Goal: Information Seeking & Learning: Check status

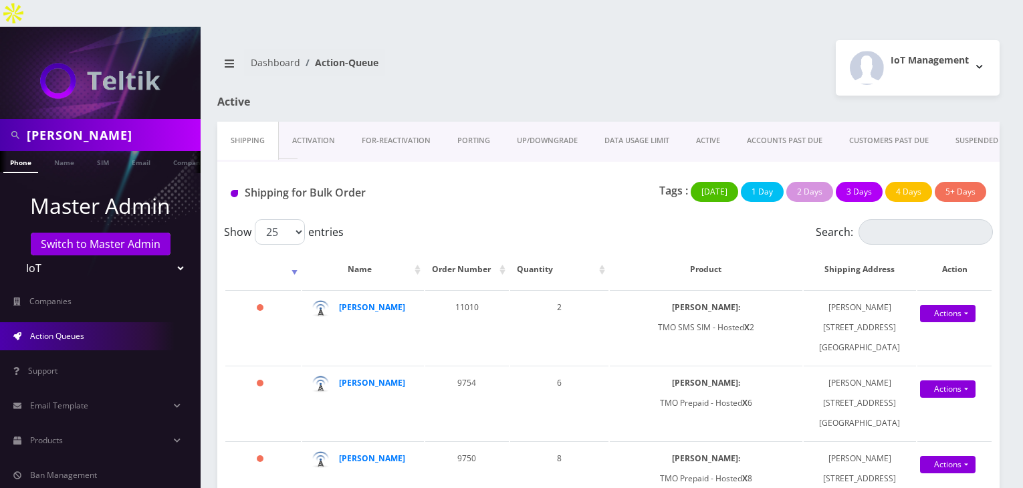
click at [0, 119] on div "erica" at bounding box center [100, 135] width 201 height 32
type input "[PERSON_NAME]"
click at [54, 151] on link "Name" at bounding box center [63, 162] width 33 height 22
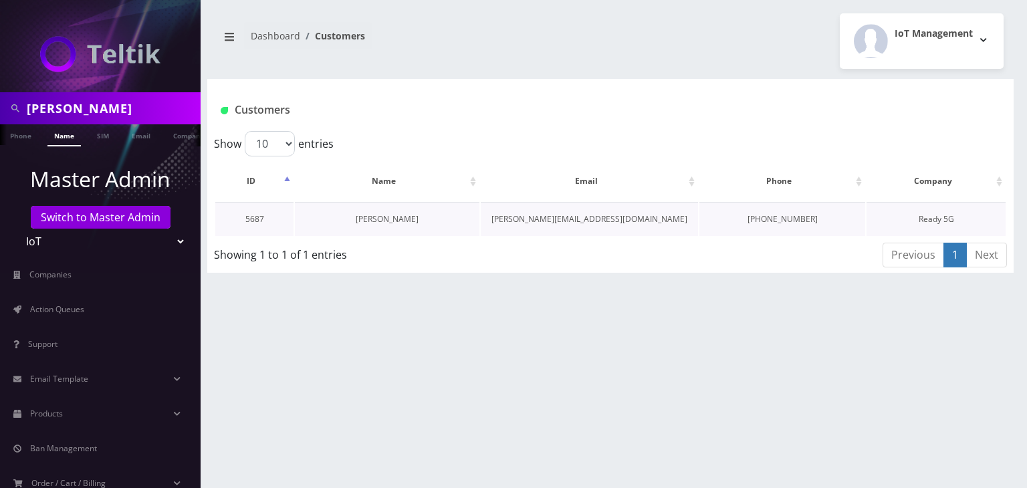
click at [402, 222] on link "[PERSON_NAME]" at bounding box center [387, 218] width 63 height 11
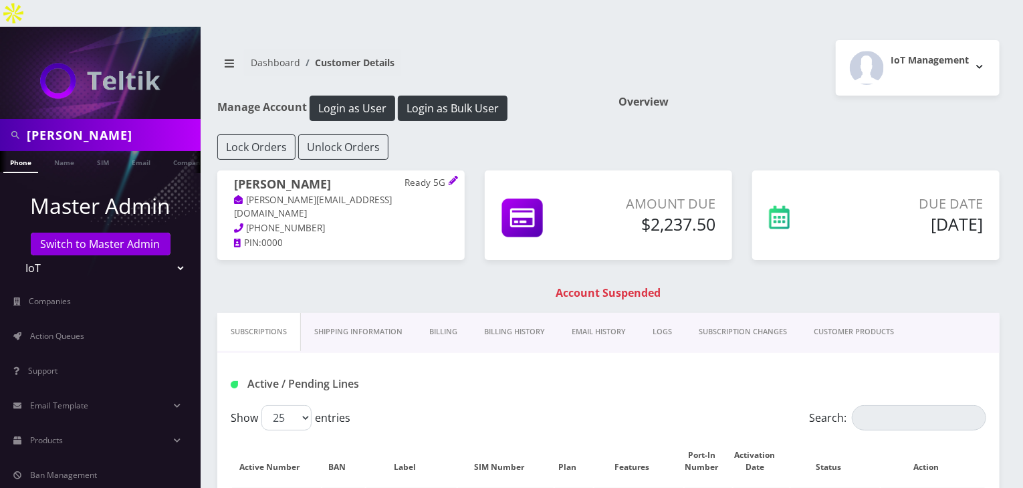
click at [448, 313] on link "Billing" at bounding box center [443, 332] width 55 height 38
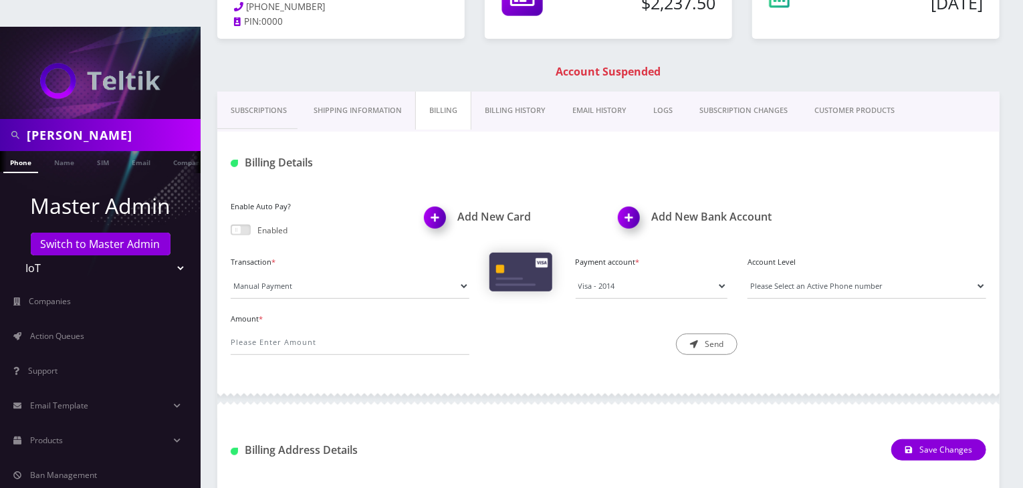
scroll to position [223, 0]
click at [505, 90] on link "Billing History" at bounding box center [515, 109] width 88 height 38
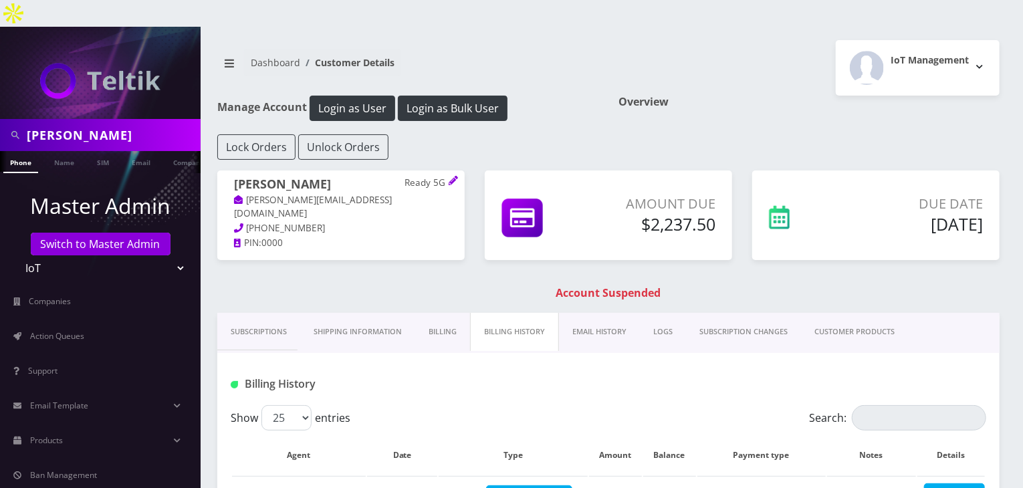
click at [452, 313] on link "Billing" at bounding box center [442, 332] width 55 height 38
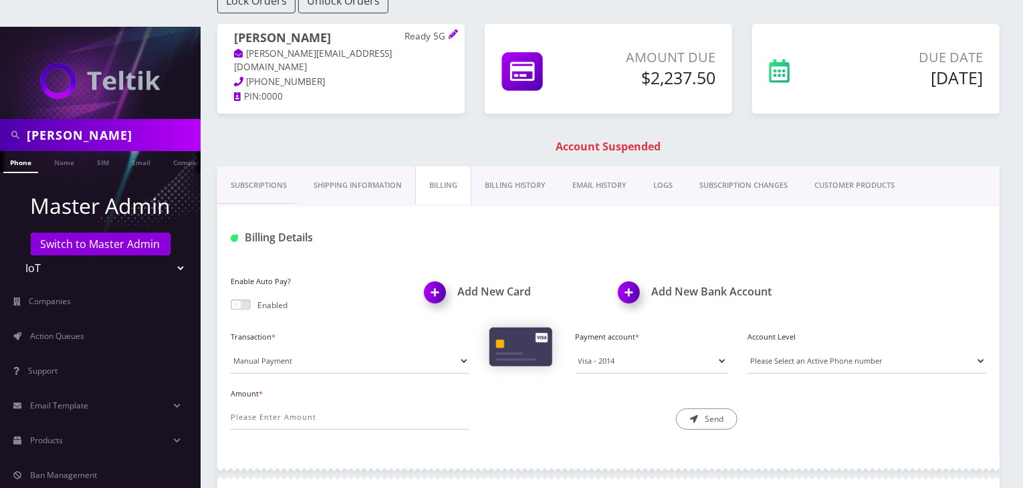
scroll to position [223, 0]
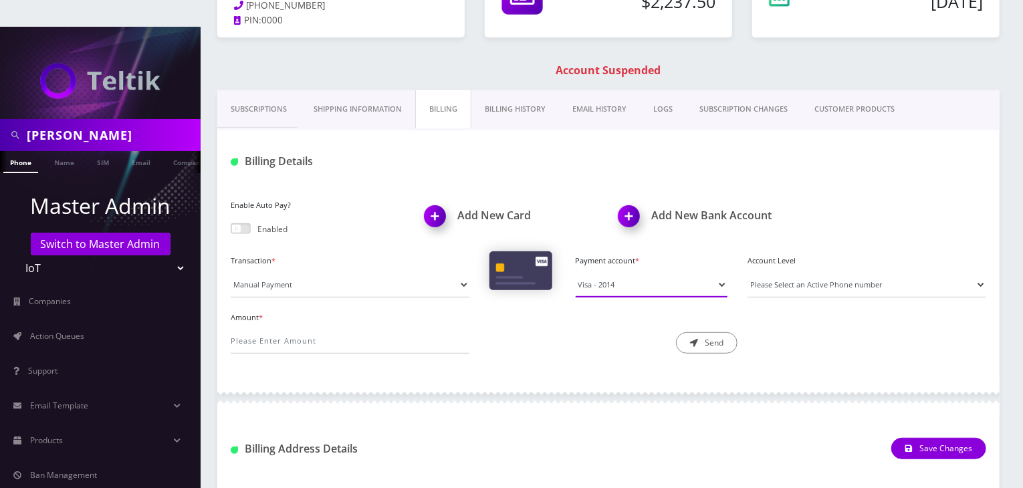
click at [624, 272] on select "Visa - 2014" at bounding box center [652, 284] width 152 height 25
click at [611, 378] on div at bounding box center [608, 398] width 782 height 40
click at [249, 223] on span at bounding box center [241, 228] width 20 height 11
click at [231, 231] on input "checkbox" at bounding box center [231, 231] width 0 height 0
click at [656, 272] on select "Visa - 2014" at bounding box center [652, 284] width 152 height 25
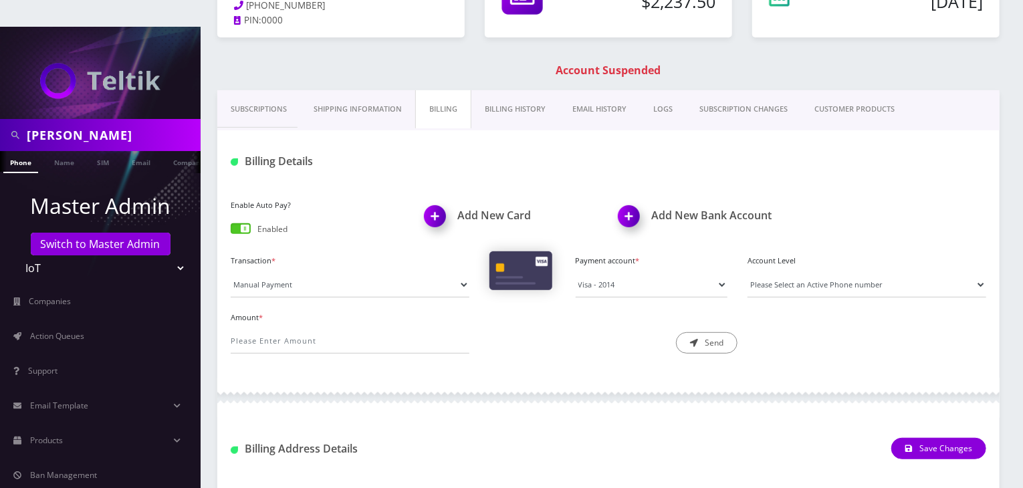
click at [594, 384] on div at bounding box center [608, 398] width 782 height 40
click at [249, 90] on link "Subscriptions" at bounding box center [258, 109] width 83 height 38
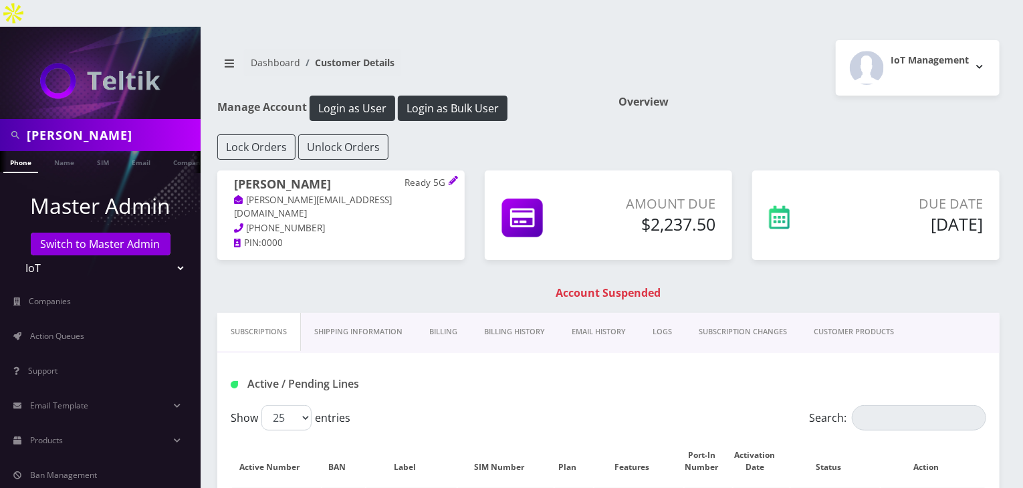
click at [517, 313] on link "Billing History" at bounding box center [515, 332] width 88 height 38
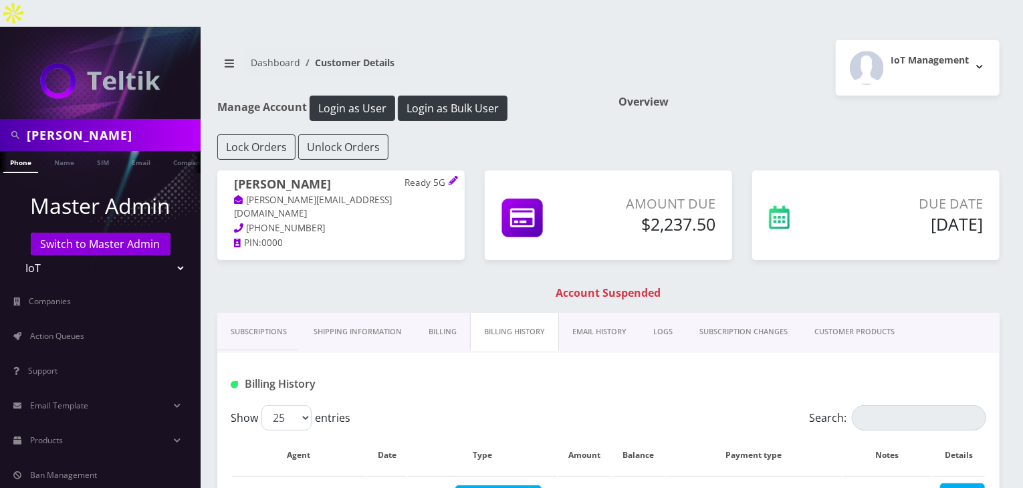
click at [431, 313] on link "Billing" at bounding box center [442, 332] width 55 height 38
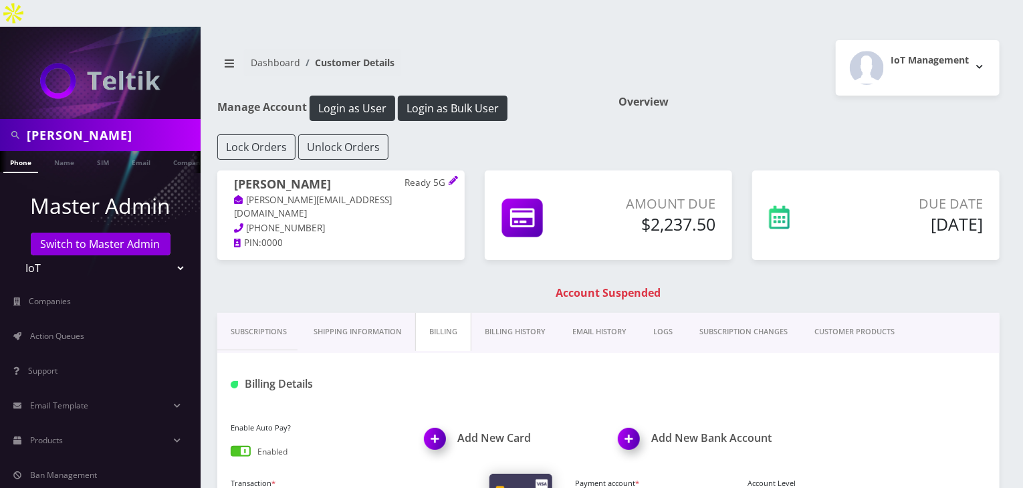
click at [363, 313] on link "Shipping Information" at bounding box center [357, 332] width 115 height 38
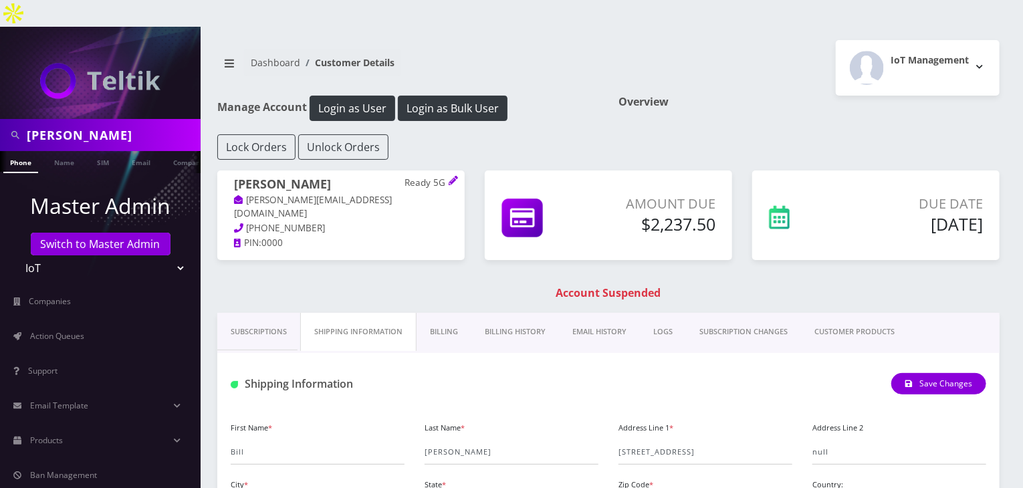
click at [263, 313] on link "Subscriptions" at bounding box center [258, 332] width 83 height 38
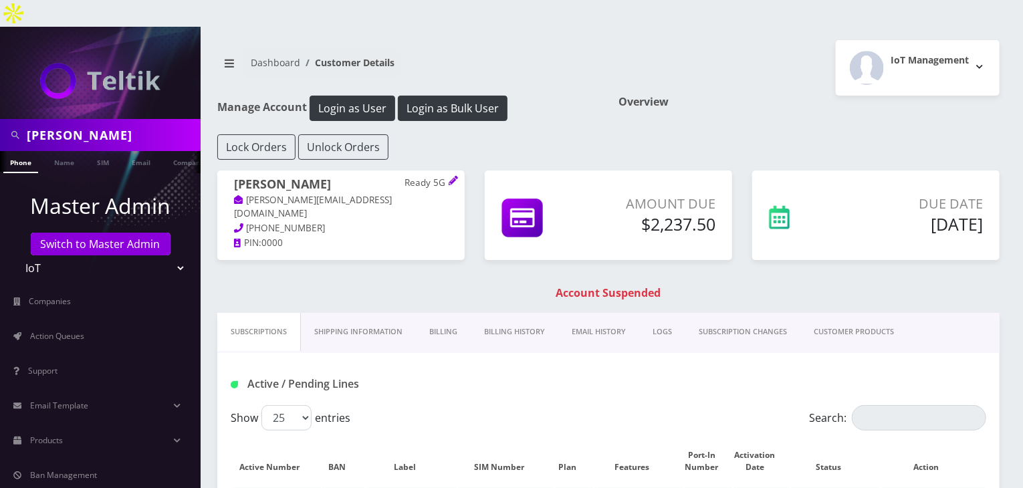
click at [393, 313] on link "Shipping Information" at bounding box center [358, 332] width 115 height 38
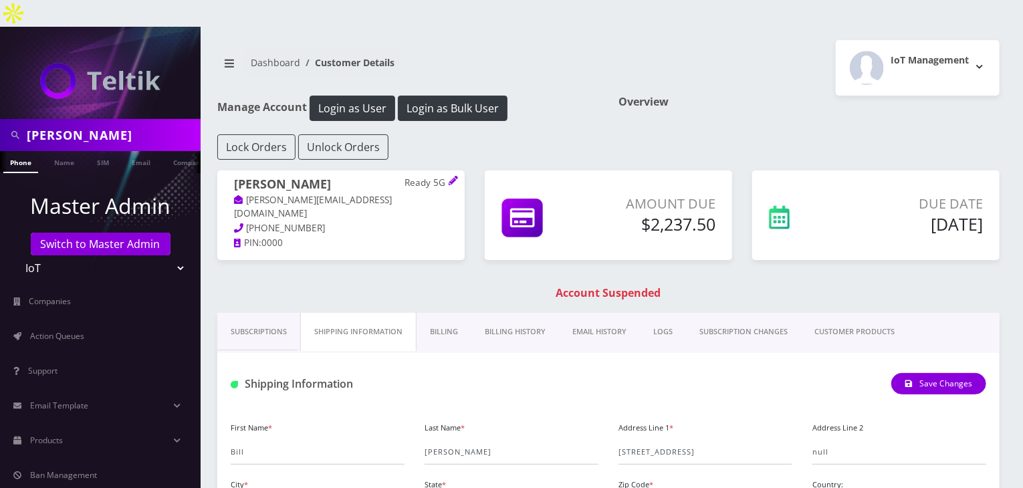
click at [461, 313] on link "Billing" at bounding box center [443, 332] width 55 height 38
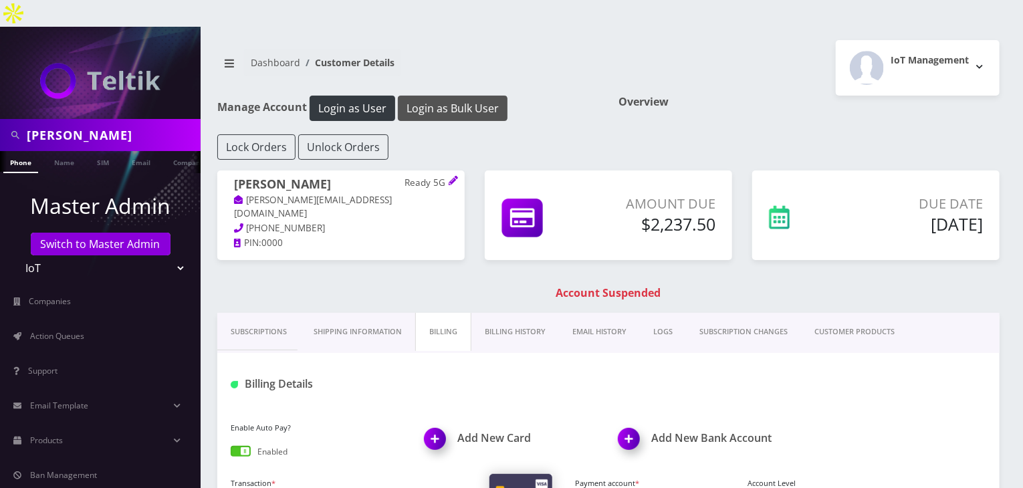
click at [455, 96] on button "Login as Bulk User" at bounding box center [453, 108] width 110 height 25
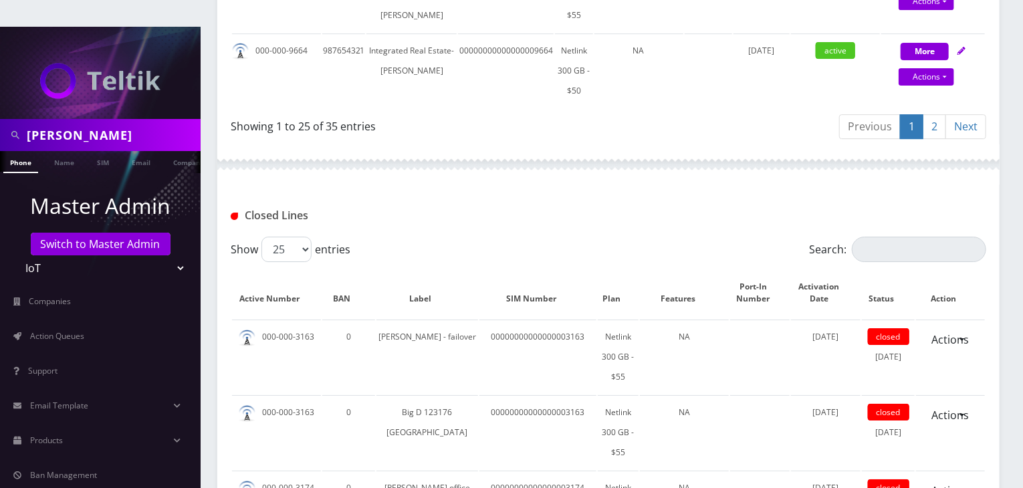
scroll to position [1894, 0]
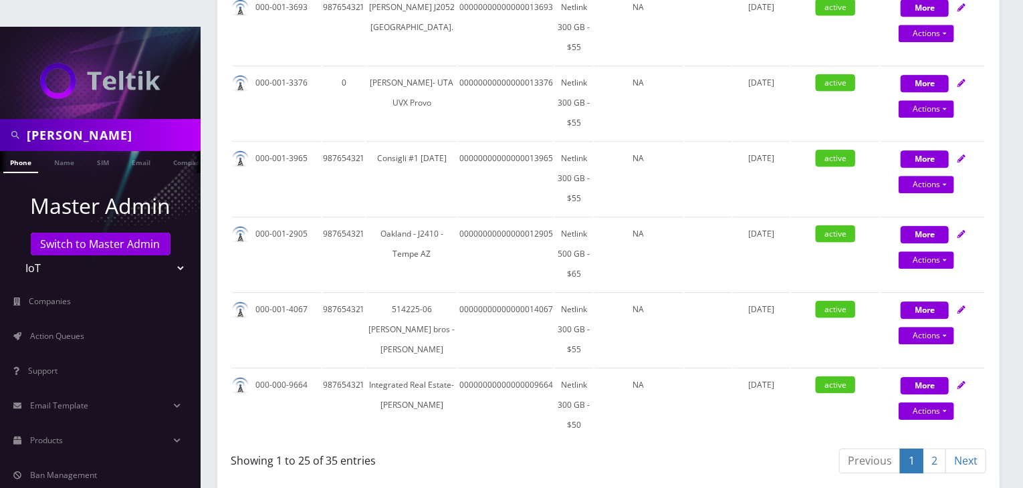
drag, startPoint x: 388, startPoint y: 348, endPoint x: 418, endPoint y: 344, distance: 31.1
click at [418, 447] on div "Showing 1 to 25 of 35 entries" at bounding box center [415, 457] width 368 height 21
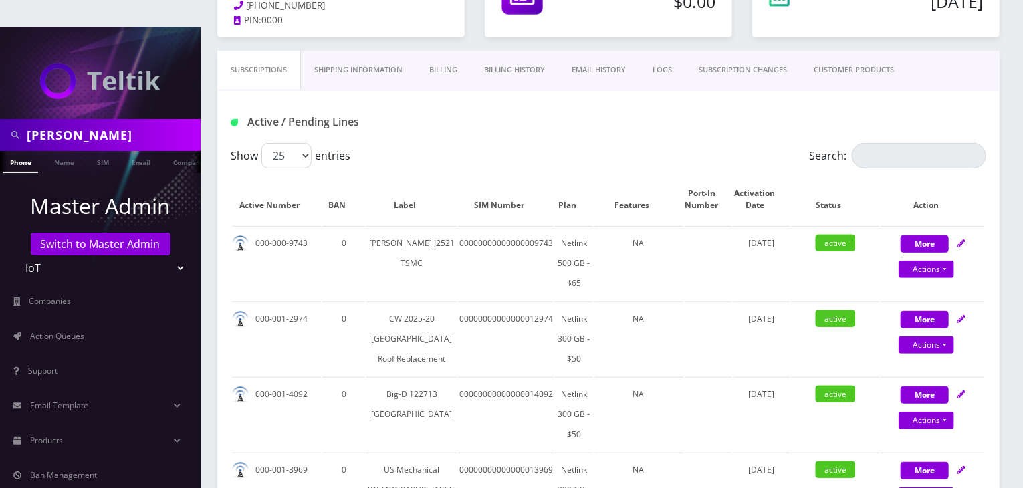
scroll to position [0, 0]
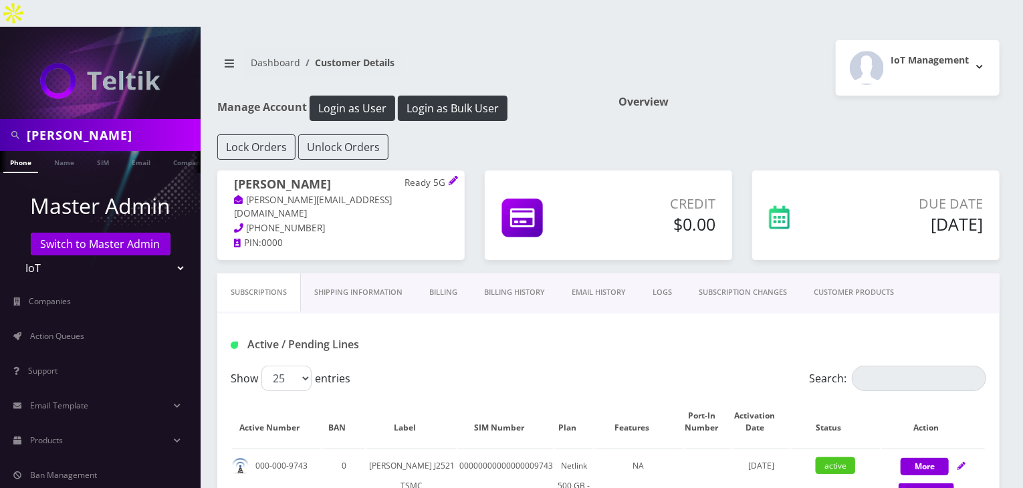
click at [868, 273] on link "CUSTOMER PRODUCTS" at bounding box center [853, 292] width 107 height 38
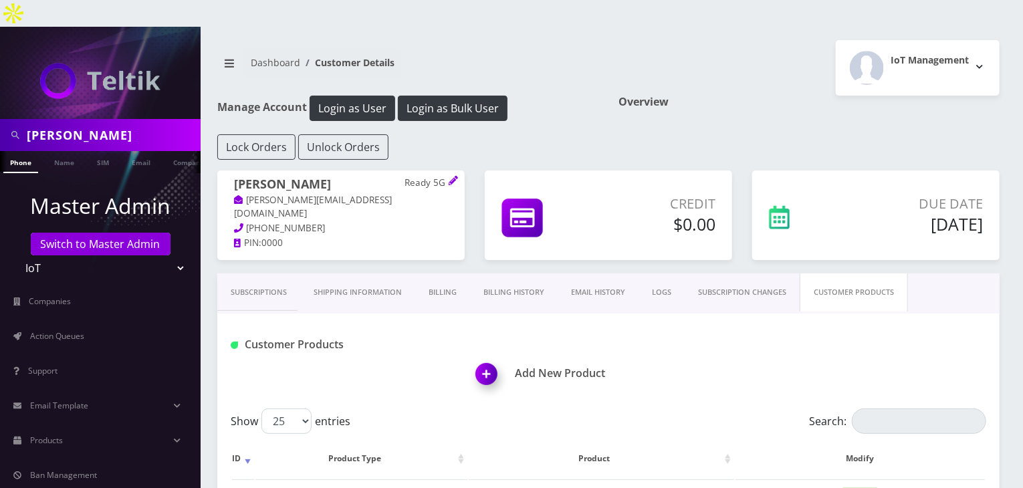
click at [247, 273] on link "Subscriptions" at bounding box center [258, 292] width 83 height 38
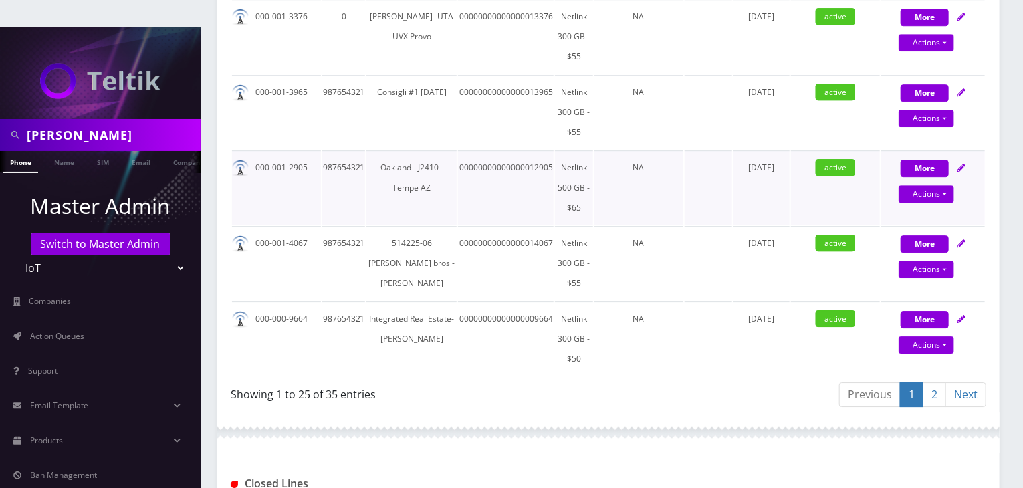
scroll to position [2088, 0]
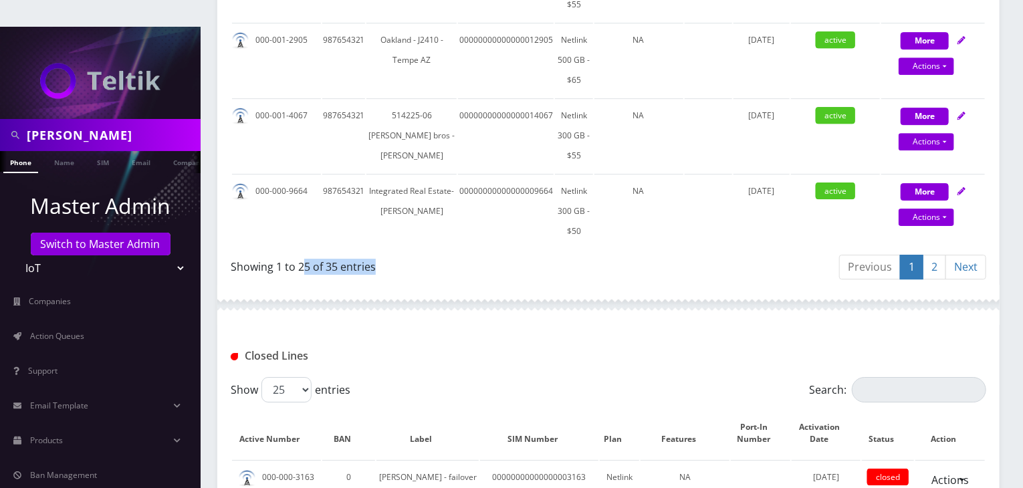
drag, startPoint x: 384, startPoint y: 152, endPoint x: 306, endPoint y: 158, distance: 78.5
click at [306, 253] on div "Showing 1 to 25 of 35 entries" at bounding box center [420, 268] width 378 height 31
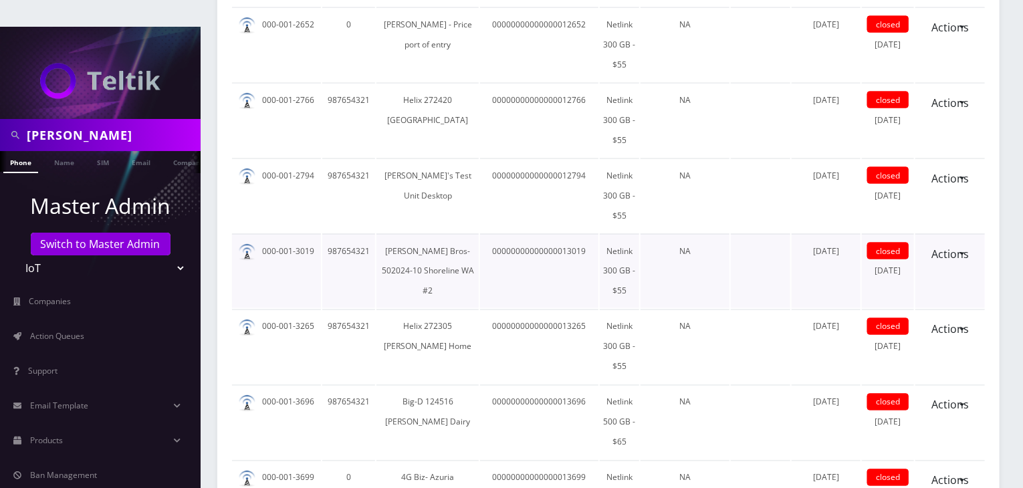
scroll to position [3647, 0]
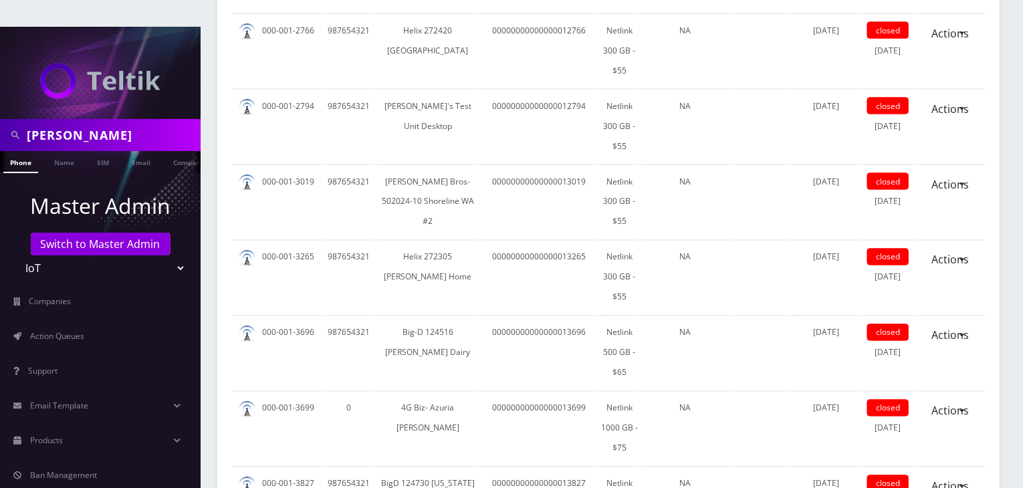
drag, startPoint x: 386, startPoint y: 396, endPoint x: 304, endPoint y: 399, distance: 82.3
drag, startPoint x: 302, startPoint y: 388, endPoint x: 380, endPoint y: 411, distance: 81.4
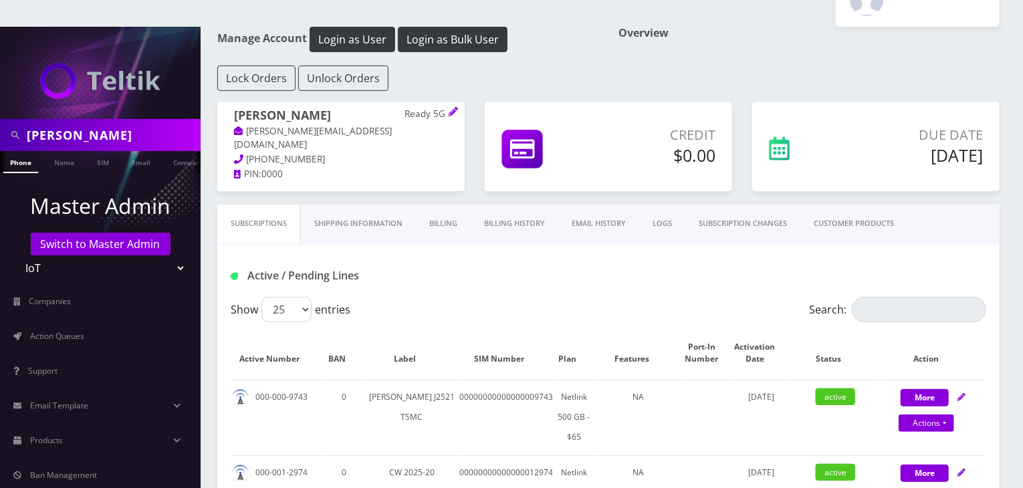
scroll to position [0, 0]
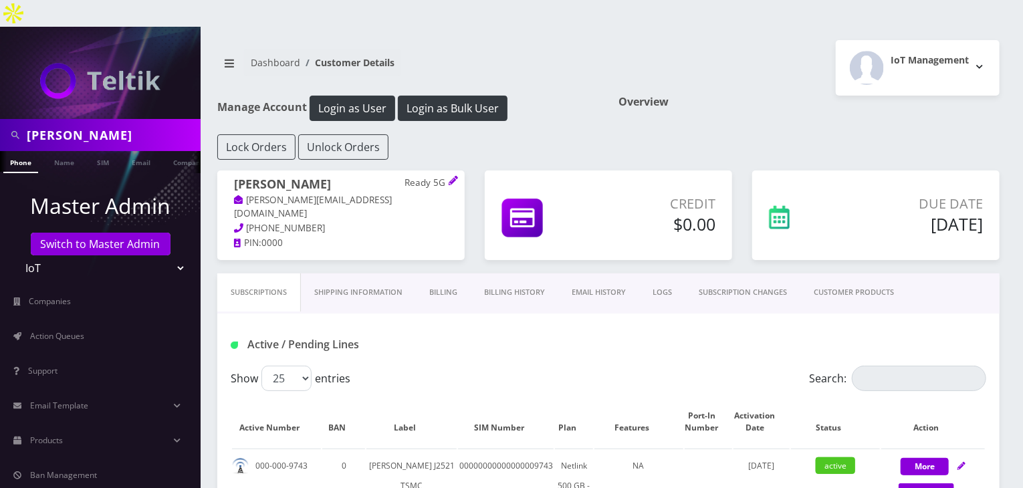
click at [526, 273] on link "Billing History" at bounding box center [515, 292] width 88 height 38
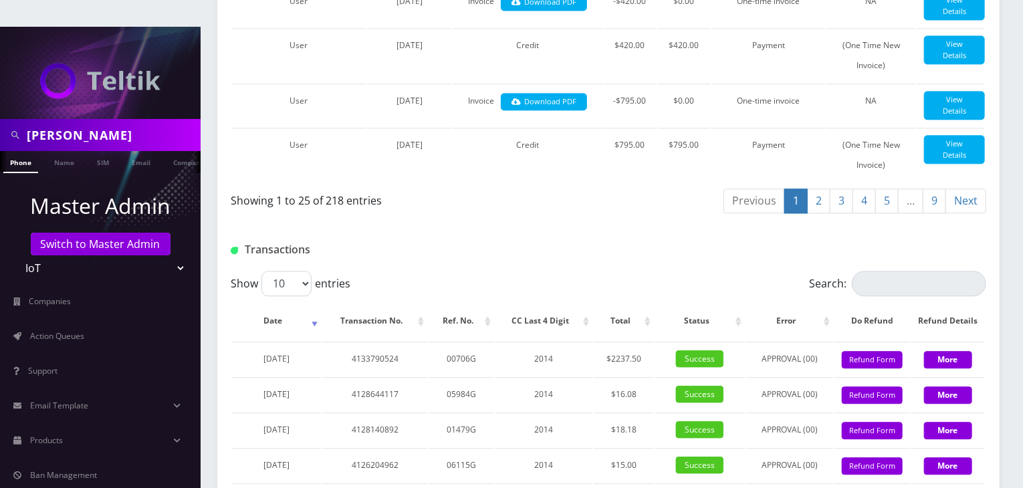
scroll to position [1757, 0]
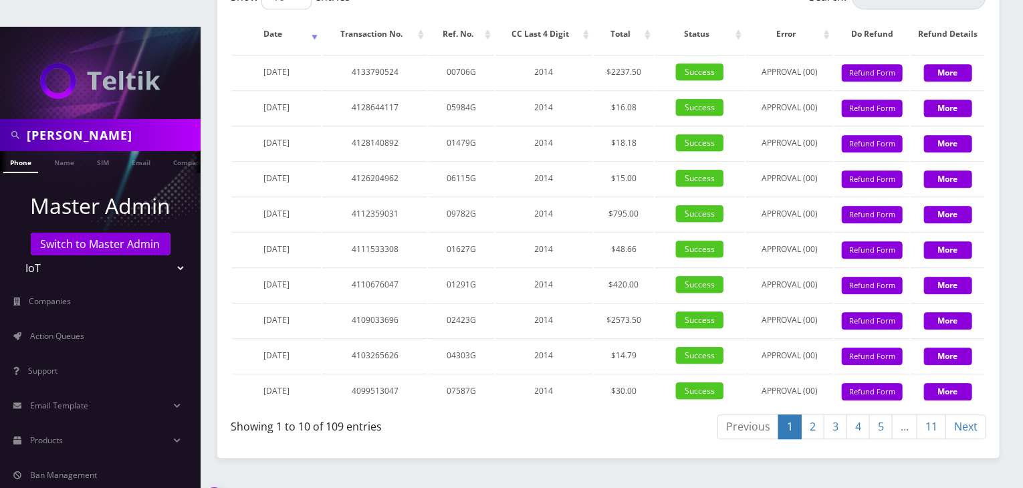
click at [937, 414] on link "11" at bounding box center [931, 426] width 29 height 25
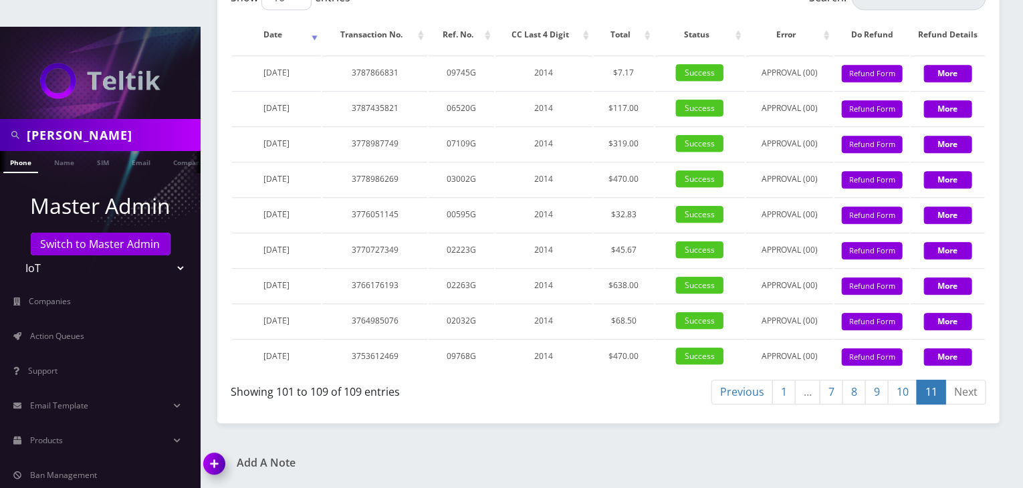
scroll to position [1722, 0]
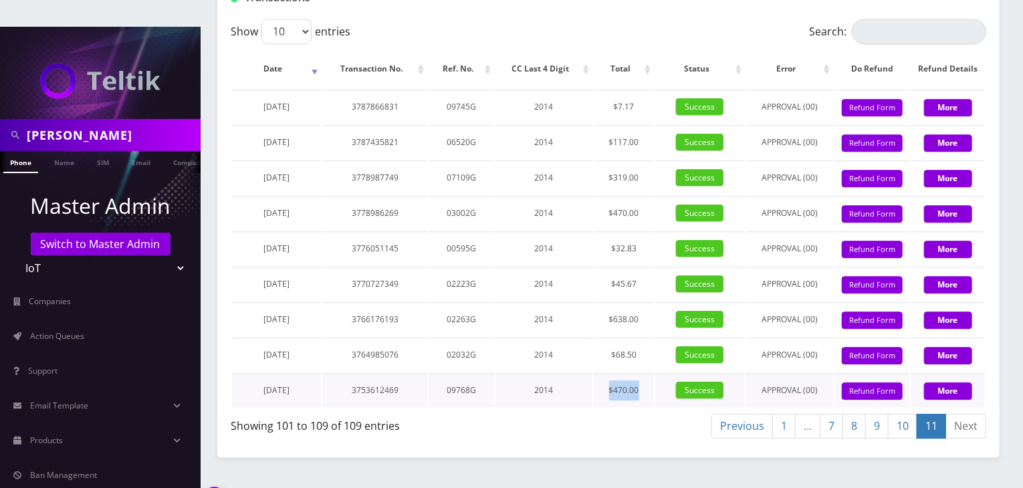
drag, startPoint x: 608, startPoint y: 354, endPoint x: 642, endPoint y: 350, distance: 34.3
click at [642, 373] on td "$470.00" at bounding box center [624, 390] width 60 height 34
click at [778, 414] on link "1" at bounding box center [783, 426] width 23 height 25
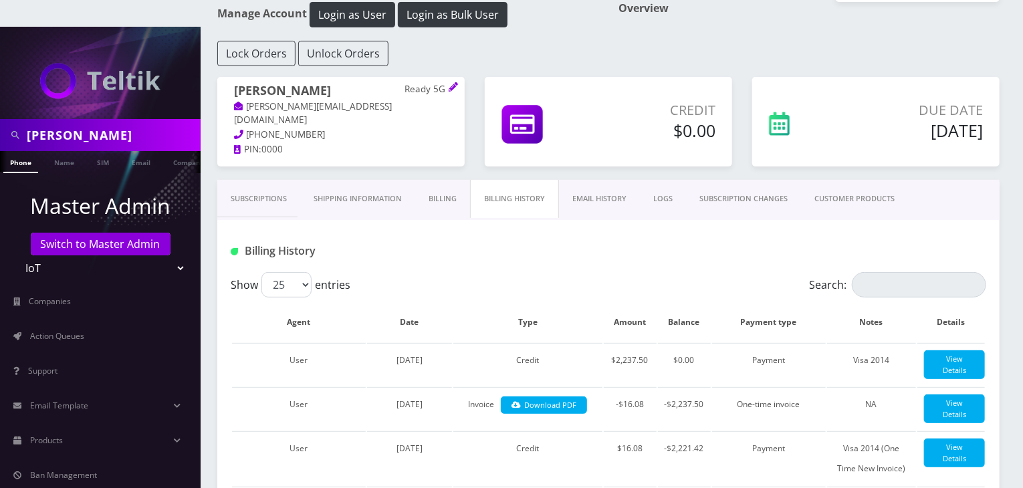
scroll to position [0, 0]
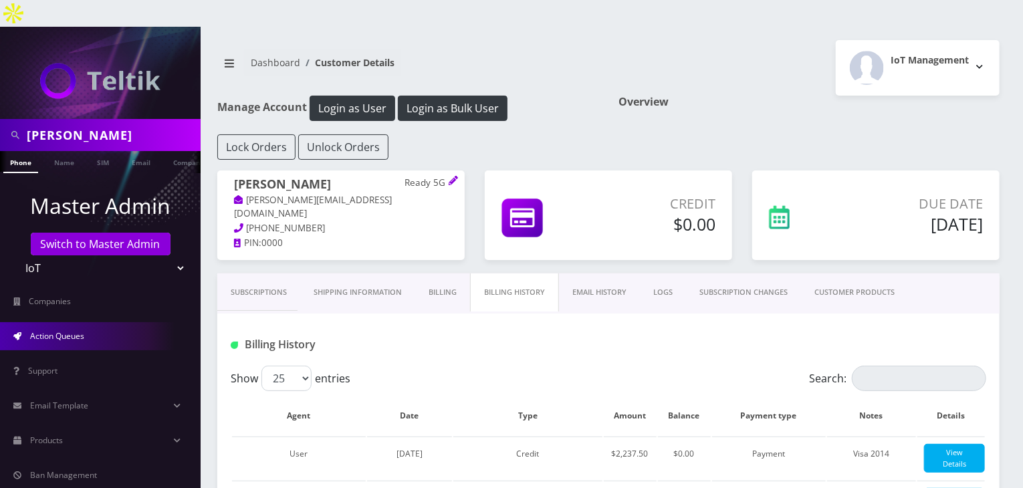
click at [67, 330] on span "Action Queues" at bounding box center [57, 335] width 54 height 11
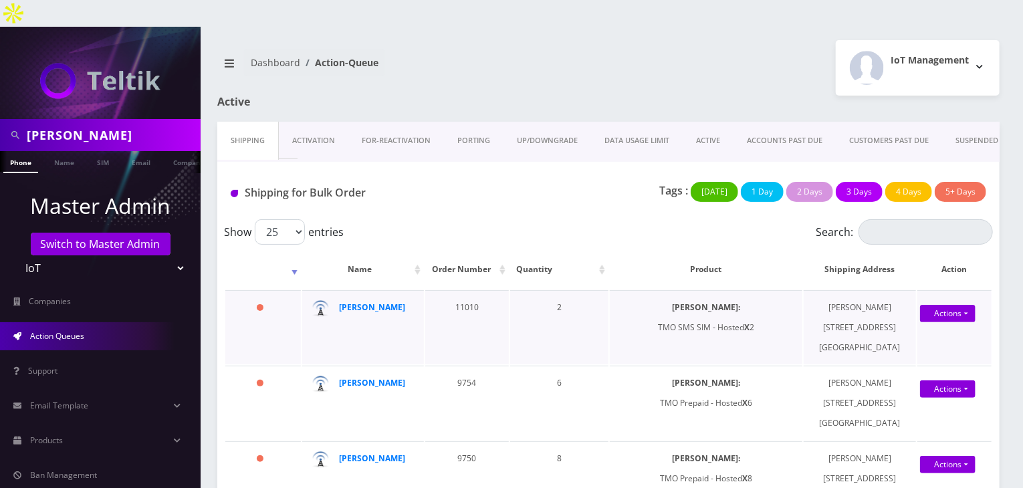
drag, startPoint x: 444, startPoint y: 278, endPoint x: 913, endPoint y: 324, distance: 471.5
click at [913, 324] on tr "21 days [PERSON_NAME] 11010 2 [PERSON_NAME]: TMO SMS SIM - Hosted X 2 [PERSON_N…" at bounding box center [608, 327] width 766 height 74
click at [898, 325] on td "[PERSON_NAME] [STREET_ADDRESS]" at bounding box center [860, 327] width 112 height 74
drag, startPoint x: 897, startPoint y: 322, endPoint x: 896, endPoint y: 308, distance: 14.1
click at [896, 308] on td "[PERSON_NAME] [STREET_ADDRESS]" at bounding box center [860, 327] width 112 height 74
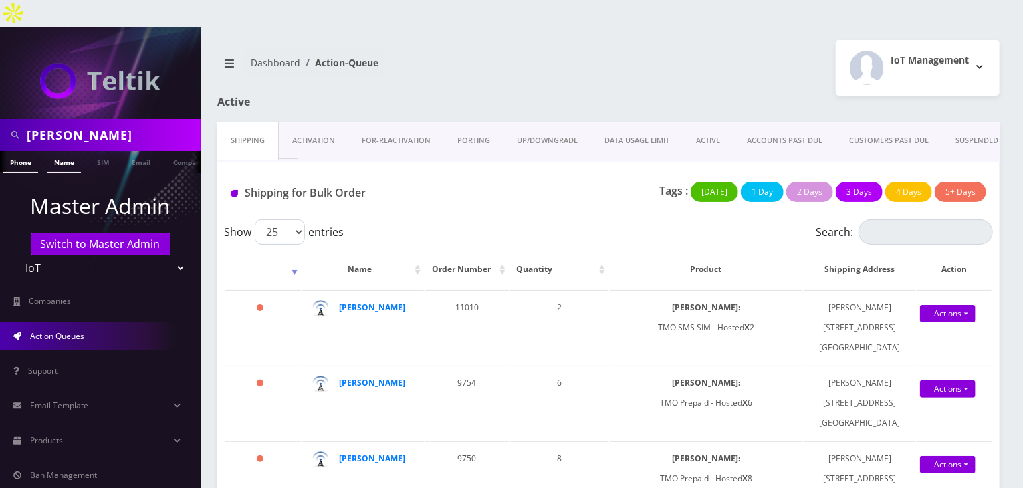
click at [70, 151] on link "Name" at bounding box center [63, 162] width 33 height 22
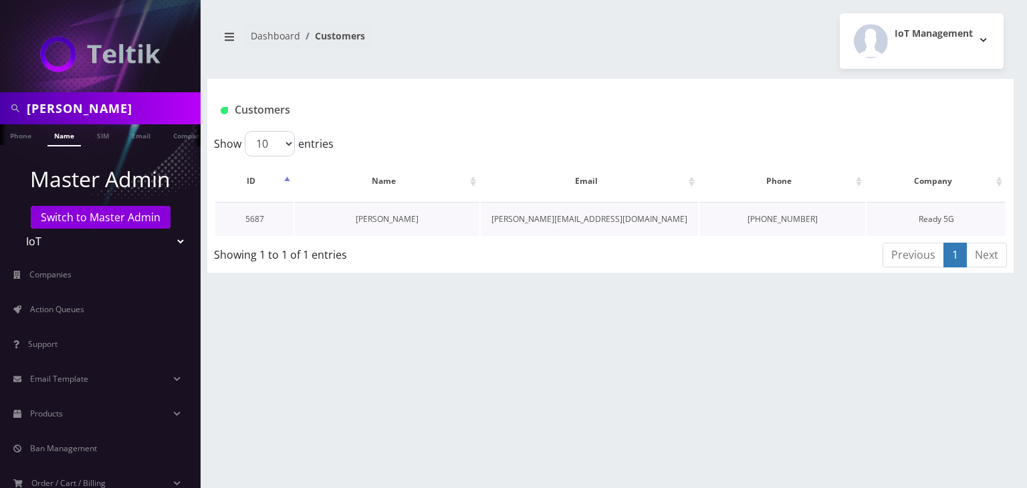
click at [396, 220] on link "[PERSON_NAME]" at bounding box center [387, 218] width 63 height 11
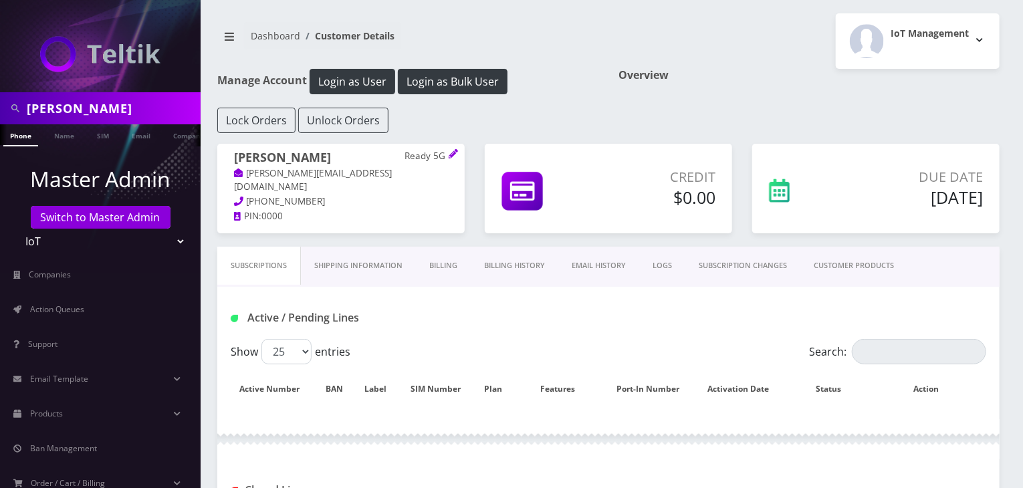
click at [838, 262] on link "CUSTOMER PRODUCTS" at bounding box center [853, 266] width 107 height 38
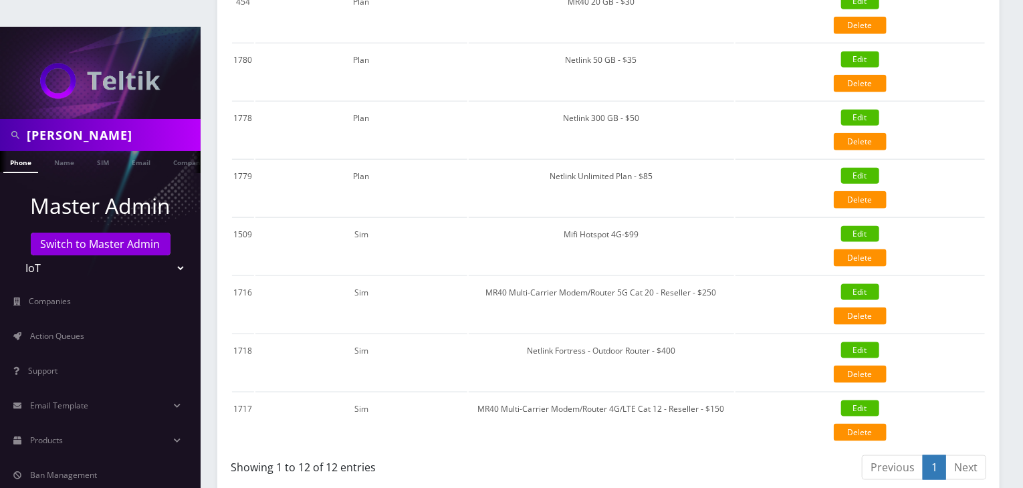
scroll to position [770, 0]
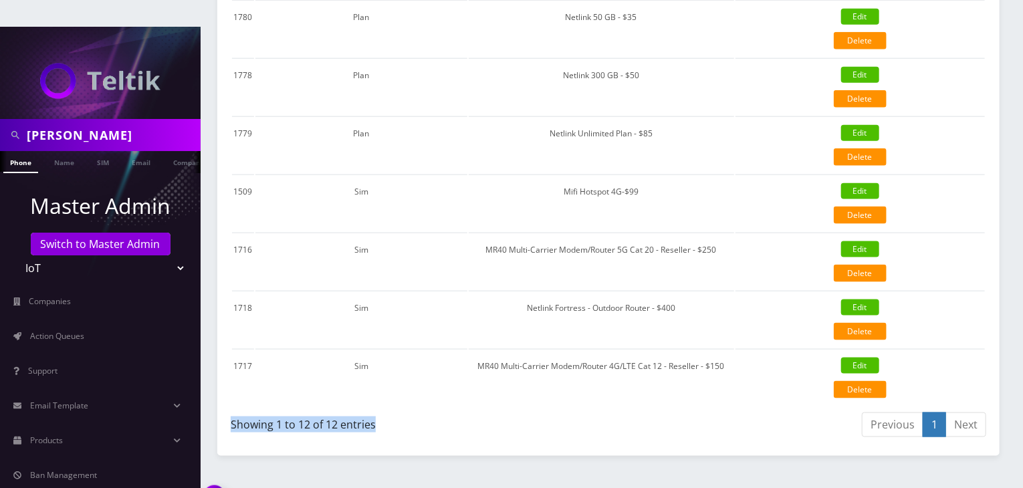
drag, startPoint x: 728, startPoint y: 336, endPoint x: 623, endPoint y: 427, distance: 138.9
click at [574, 392] on div "Show 25 50 100 250 500 entries Search: ID Product Type Product Modify 448 Plan …" at bounding box center [608, 40] width 782 height 804
click at [646, 411] on div "Previous 1 Next" at bounding box center [802, 426] width 368 height 31
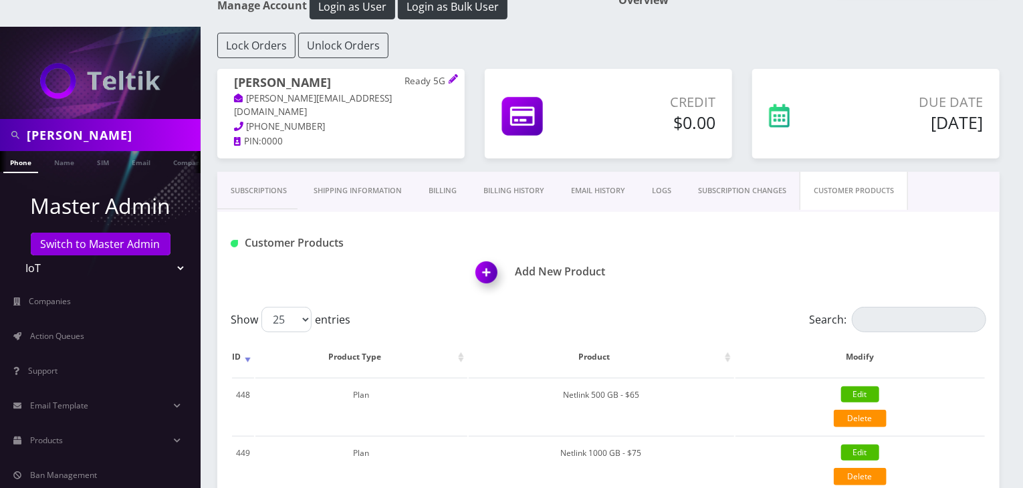
scroll to position [0, 0]
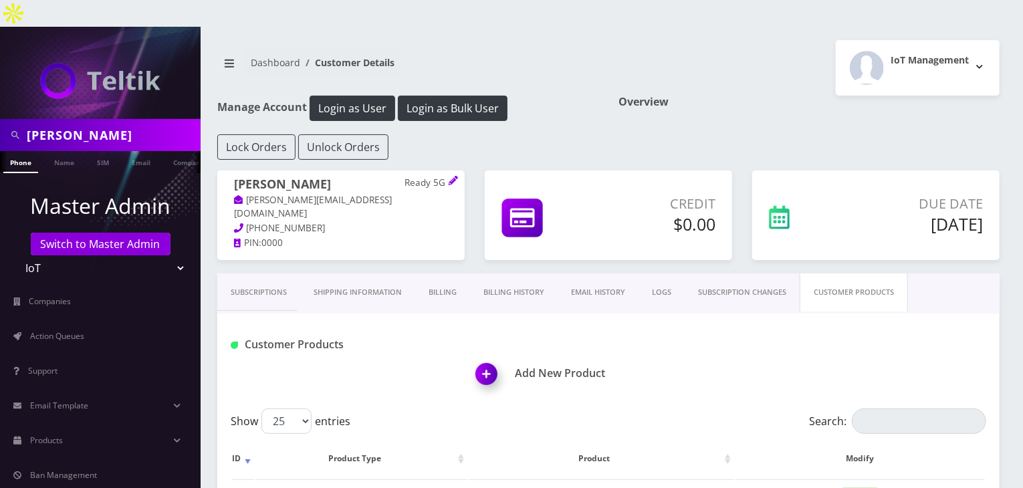
click at [271, 273] on link "Subscriptions" at bounding box center [258, 292] width 83 height 38
